Goal: Information Seeking & Learning: Find specific fact

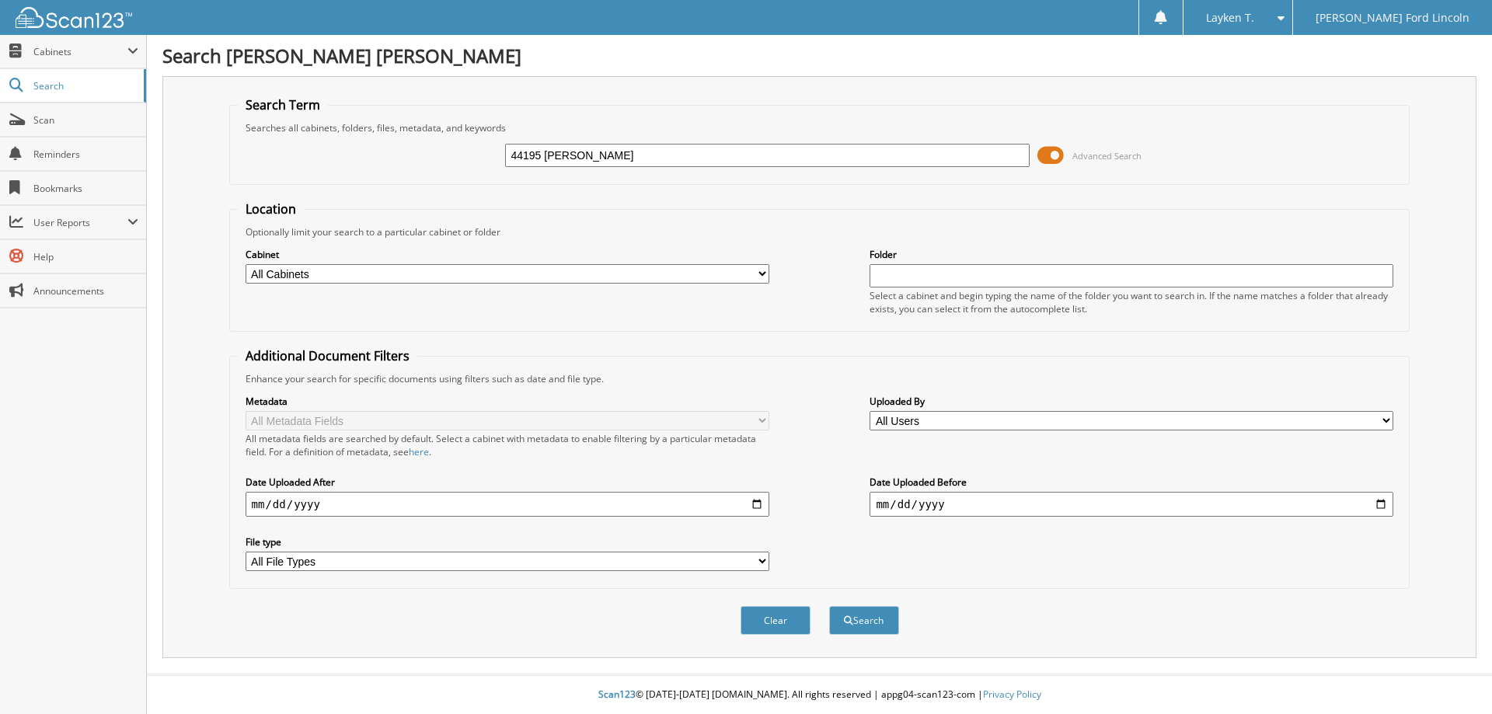
type input "44195 [PERSON_NAME]"
click at [829, 606] on button "Search" at bounding box center [864, 620] width 70 height 29
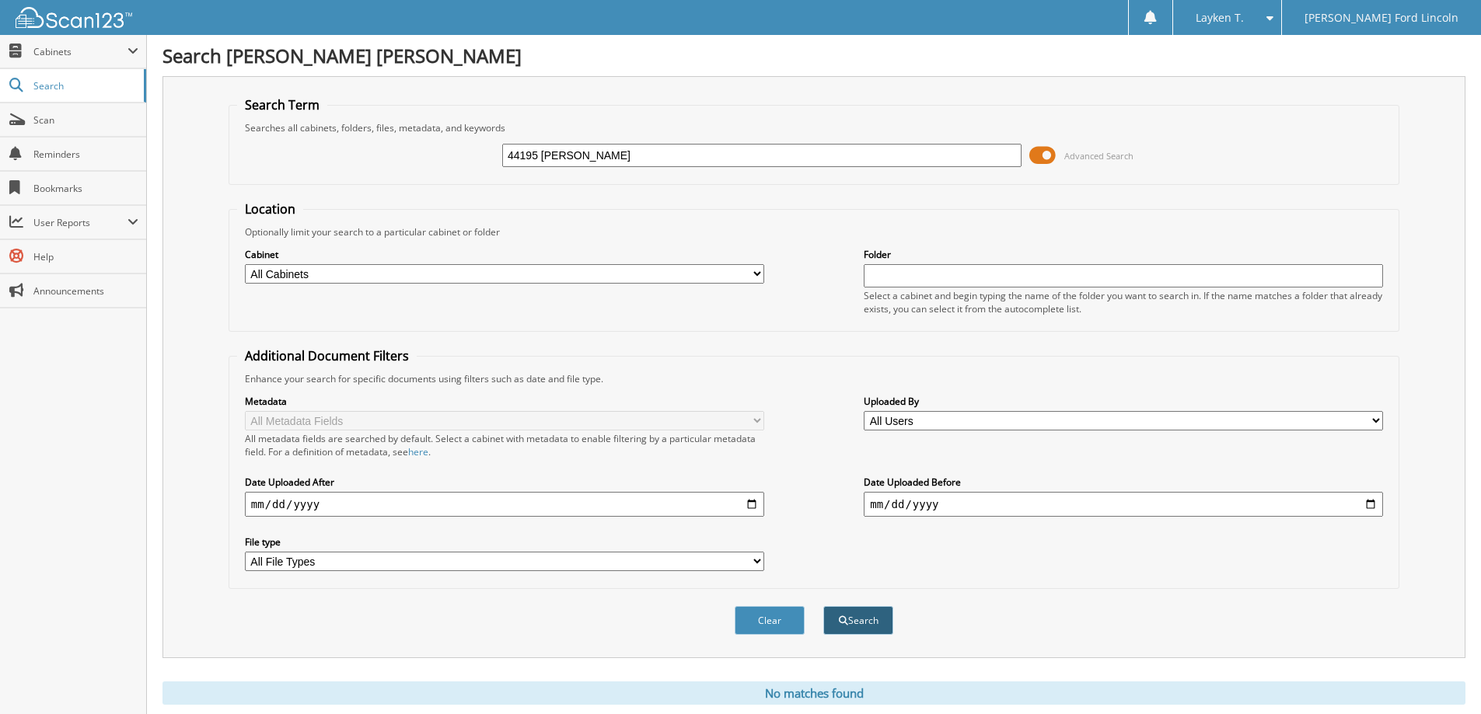
click at [884, 624] on button "Search" at bounding box center [858, 620] width 70 height 29
drag, startPoint x: 541, startPoint y: 159, endPoint x: 232, endPoint y: 125, distance: 310.4
click at [232, 125] on fieldset "Search Term Searches all cabinets, folders, files, metadata, and keywords 44195…" at bounding box center [813, 140] width 1170 height 89
type input "Mark Cogdill"
click at [823, 606] on button "Search" at bounding box center [858, 620] width 70 height 29
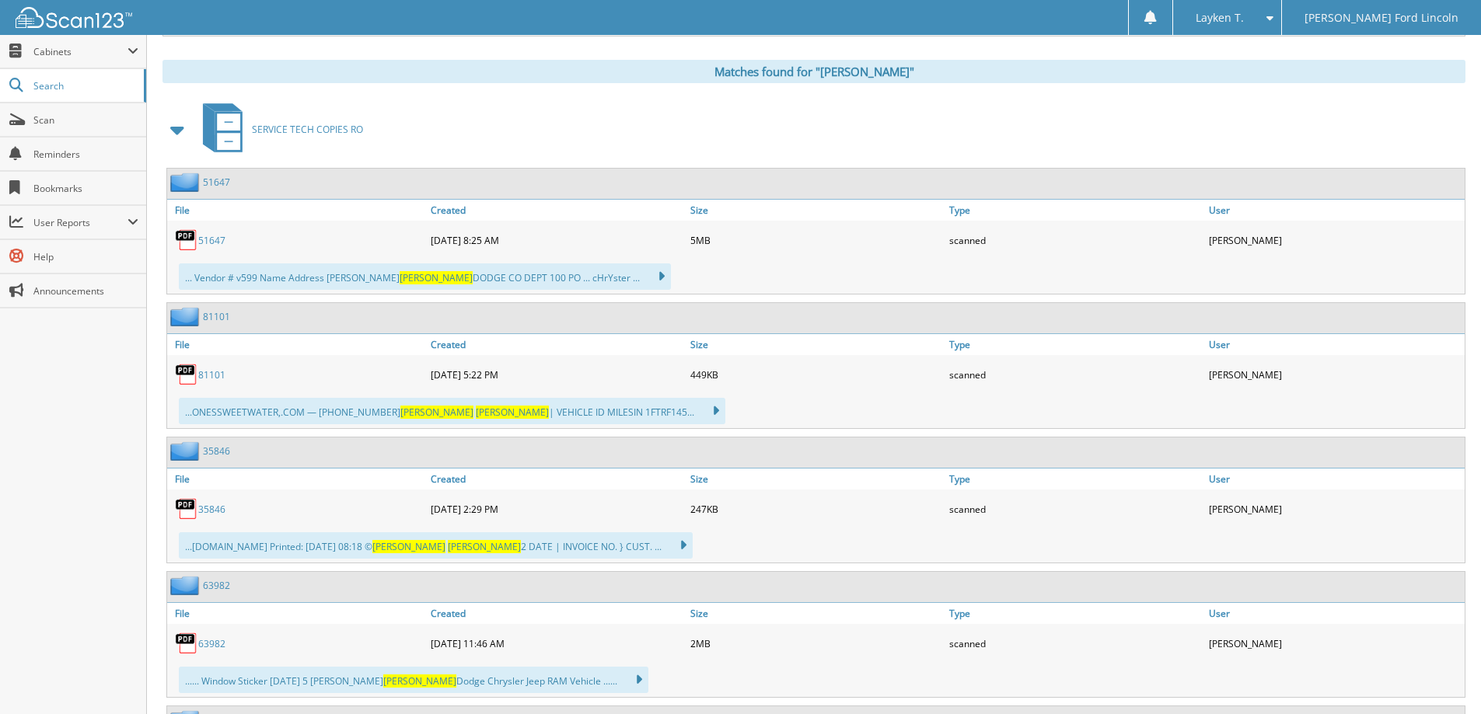
scroll to position [544, 0]
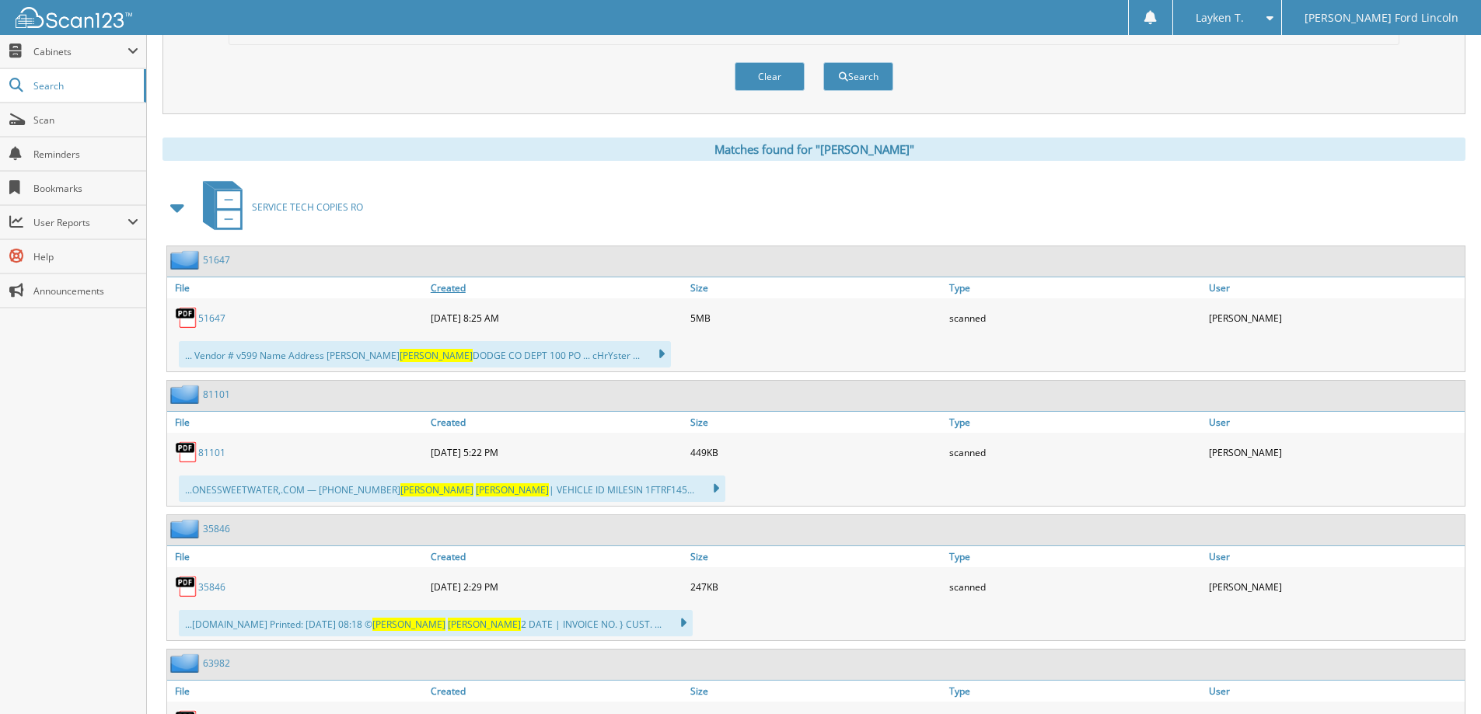
click at [459, 292] on link "Created" at bounding box center [557, 287] width 260 height 21
click at [453, 280] on link "Created" at bounding box center [557, 287] width 260 height 21
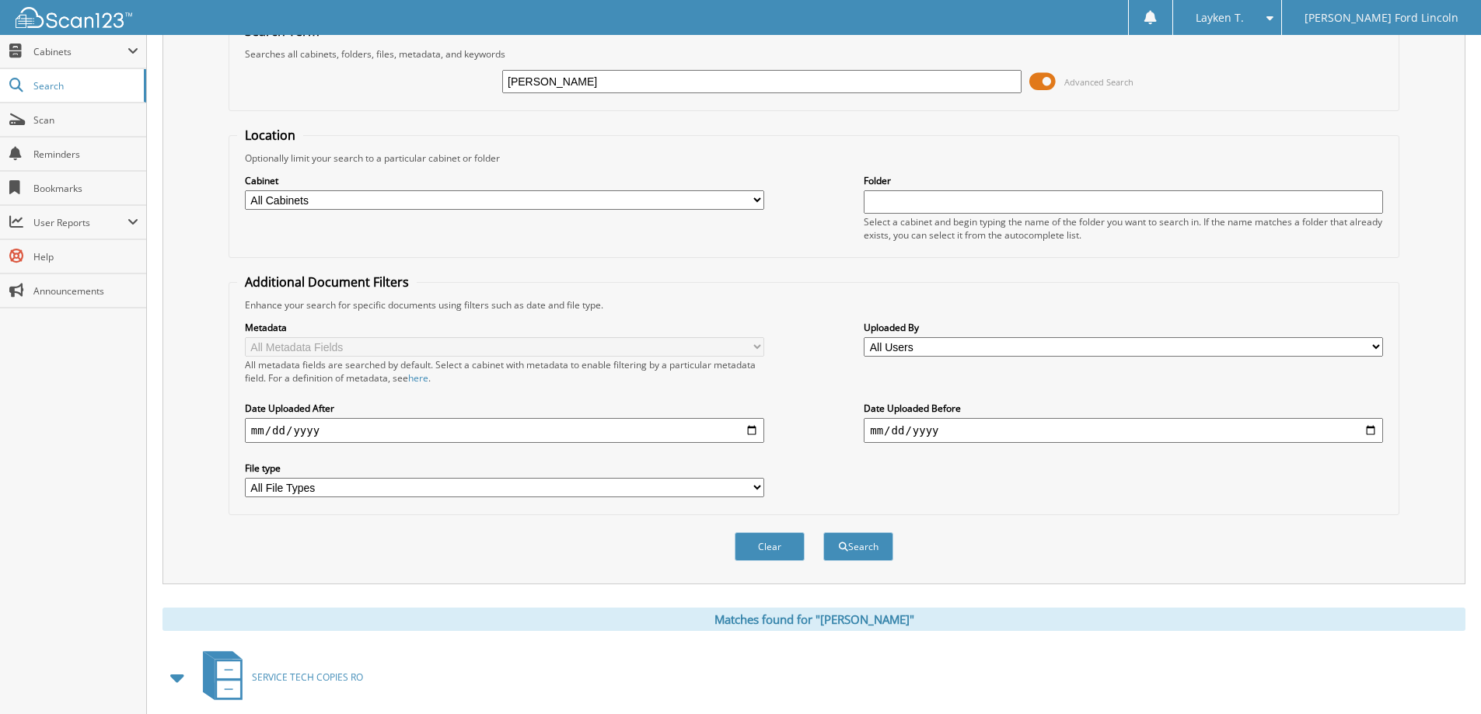
scroll to position [0, 0]
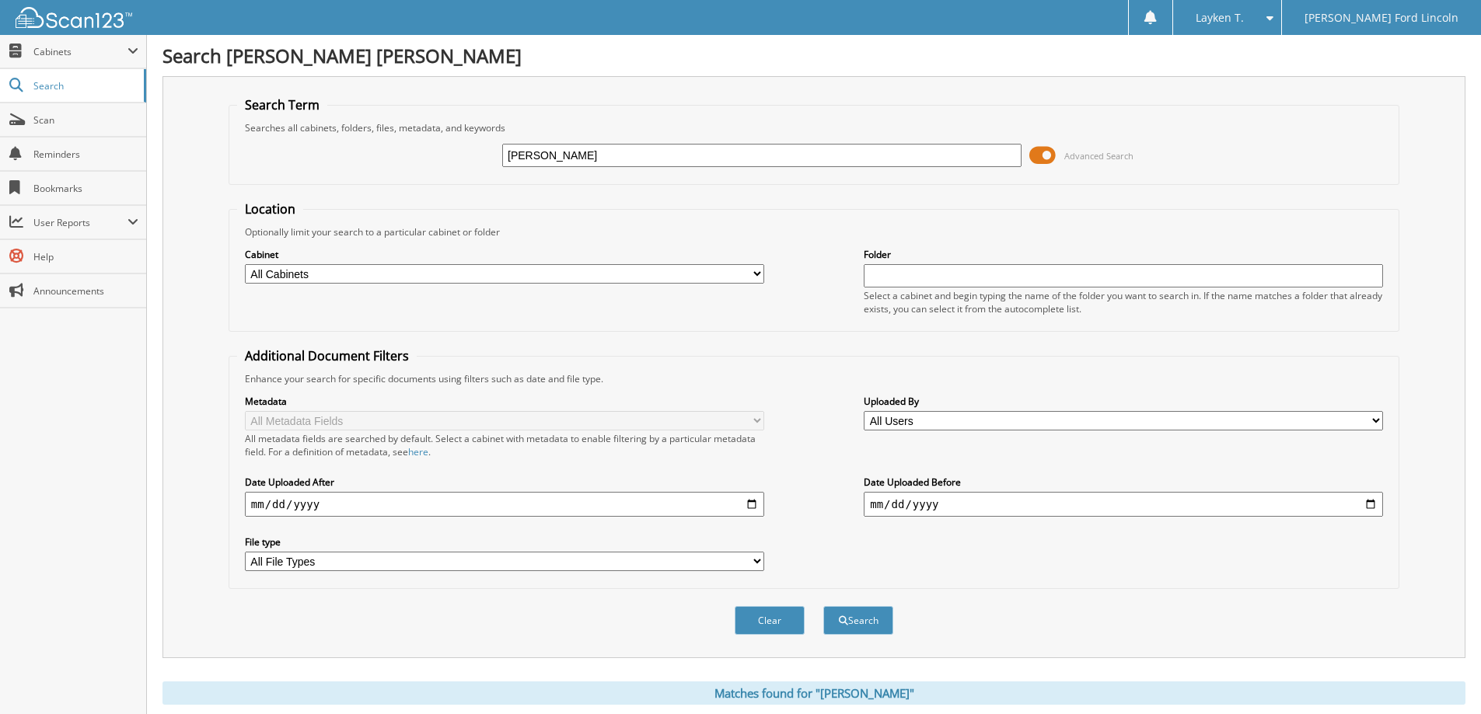
click at [651, 162] on input "[PERSON_NAME]" at bounding box center [761, 155] width 519 height 23
type input "[PERSON_NAME] [DATE]"
click at [823, 606] on button "Search" at bounding box center [858, 620] width 70 height 29
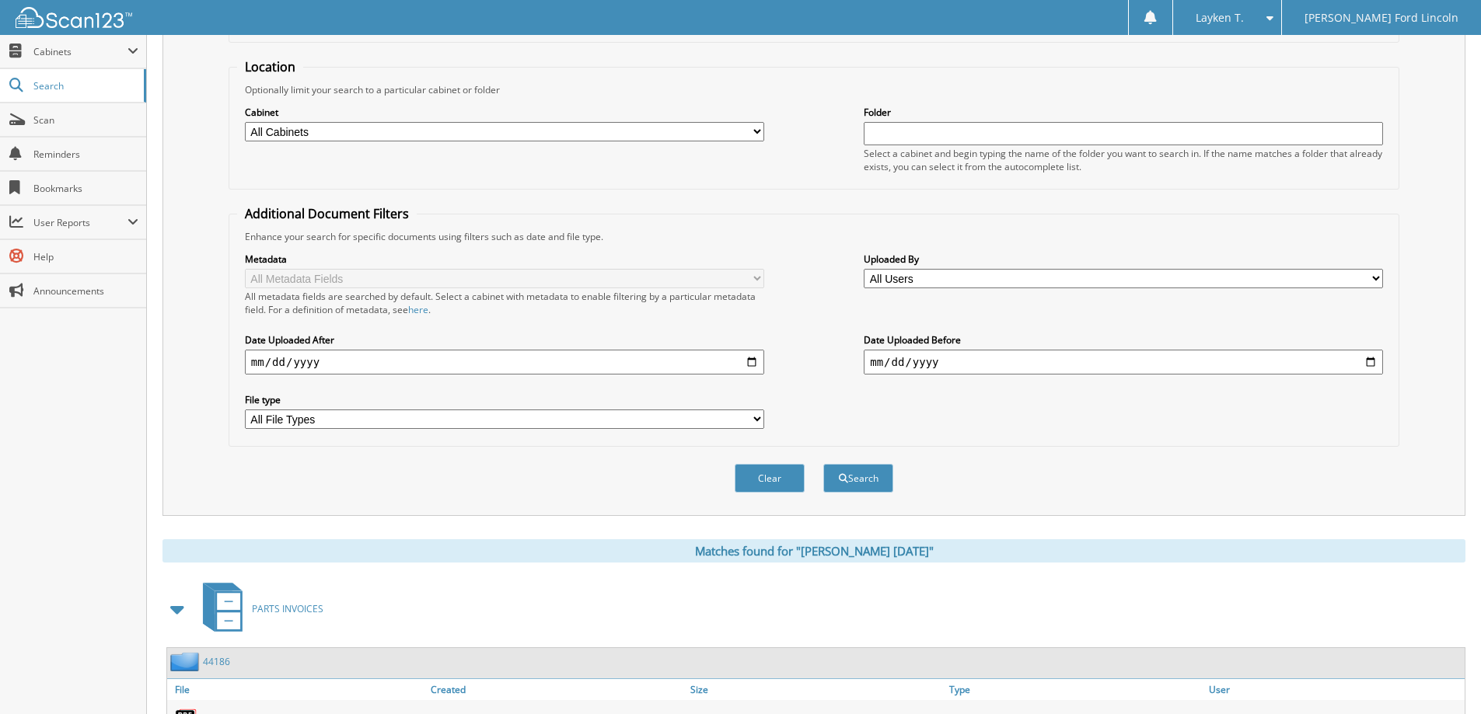
scroll to position [249, 0]
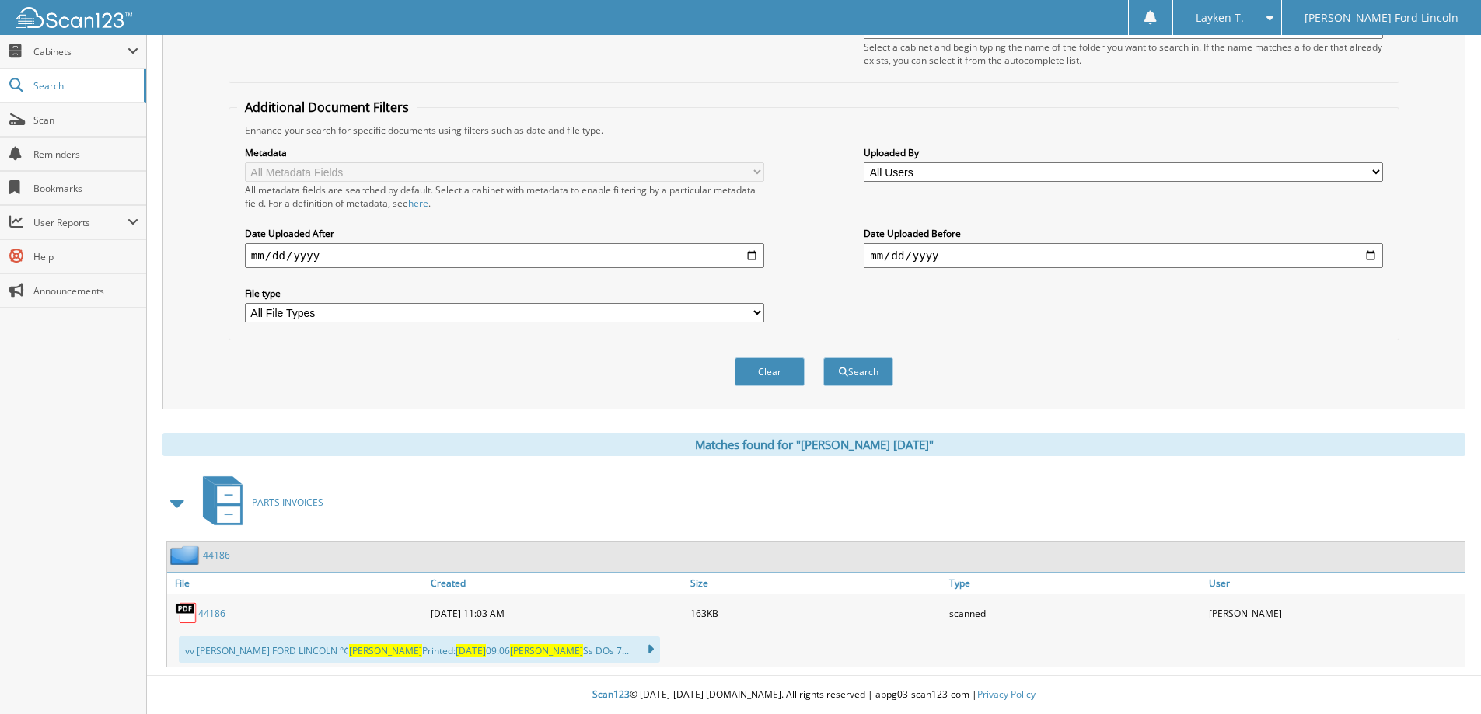
click at [211, 616] on link "44186" at bounding box center [211, 613] width 27 height 13
click at [51, 47] on span "Cabinets" at bounding box center [80, 51] width 94 height 13
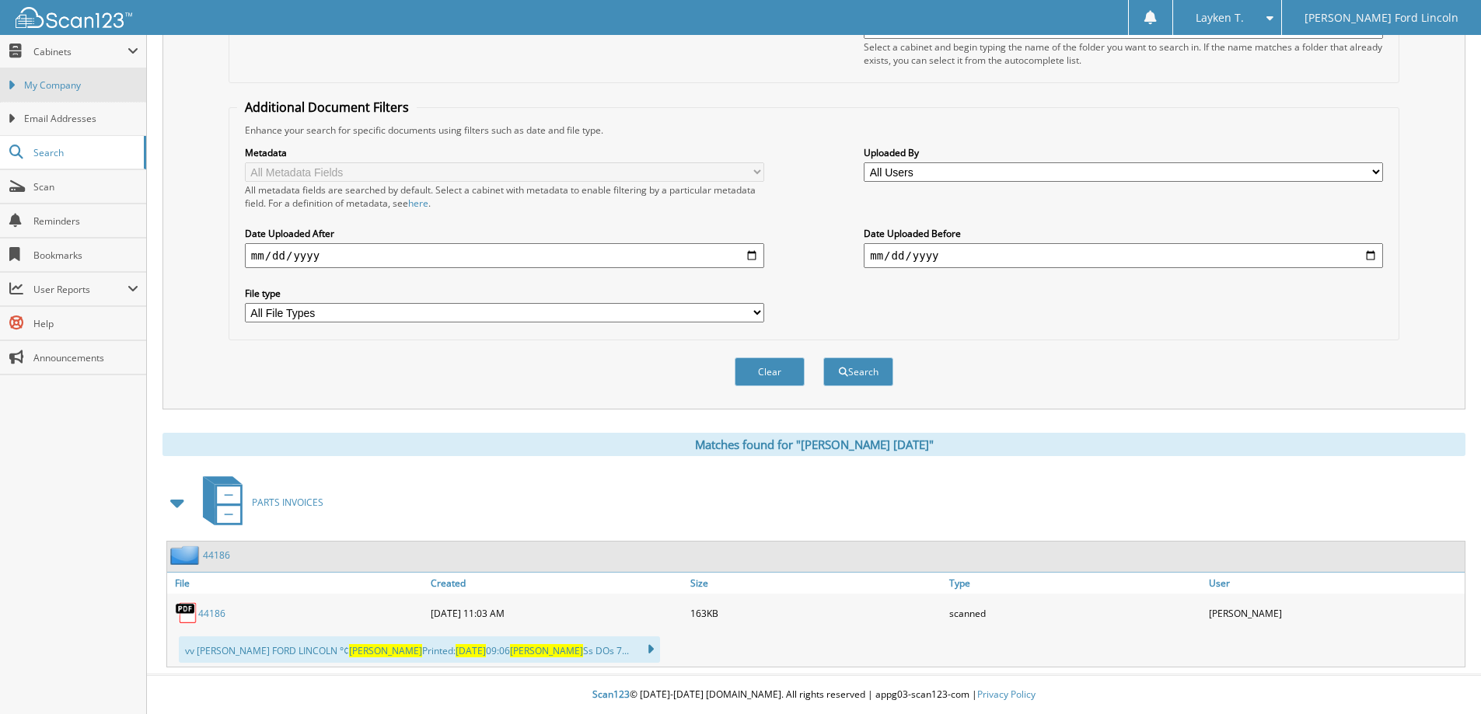
click at [90, 93] on link "My Company" at bounding box center [73, 84] width 146 height 33
